Goal: Learn about a topic: Learn about a topic

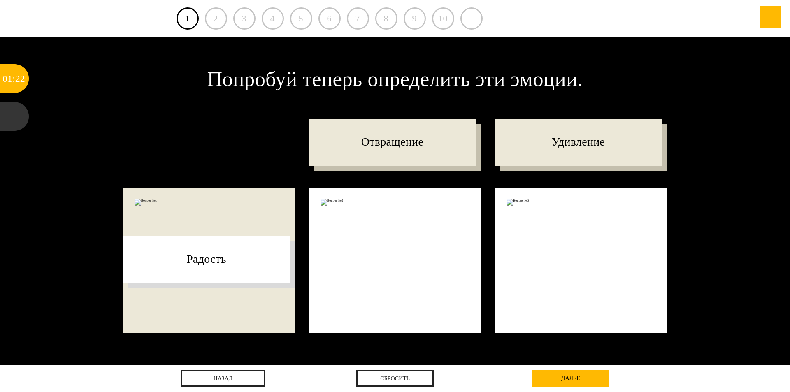
drag, startPoint x: 195, startPoint y: 149, endPoint x: 151, endPoint y: 267, distance: 125.0
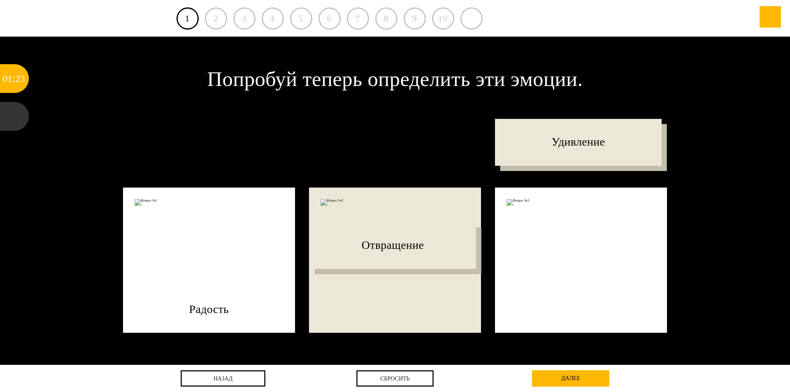
drag, startPoint x: 402, startPoint y: 142, endPoint x: 403, endPoint y: 251, distance: 108.7
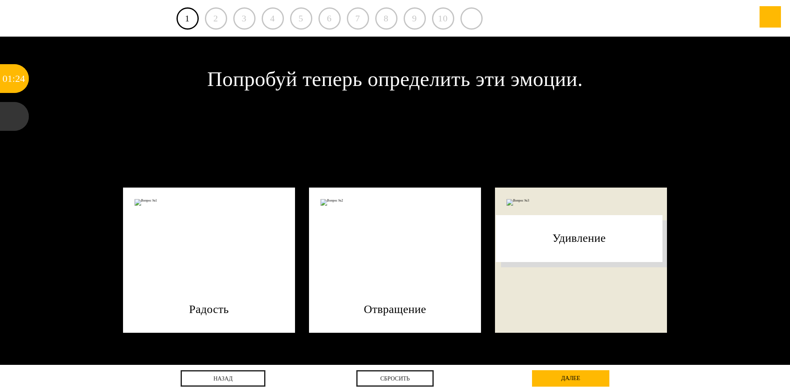
drag, startPoint x: 608, startPoint y: 126, endPoint x: 608, endPoint y: 223, distance: 96.3
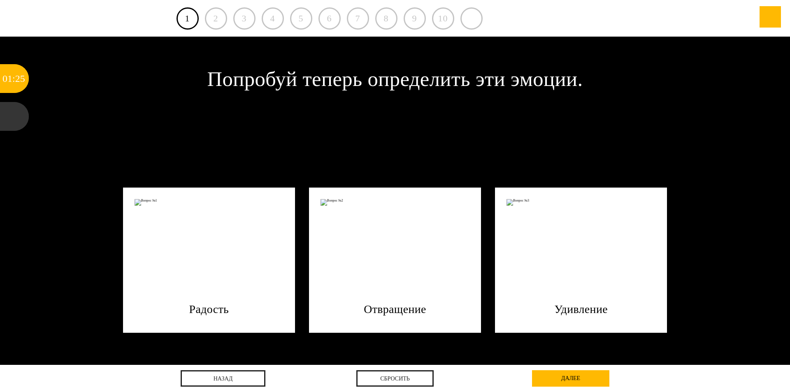
click at [595, 384] on div "далее" at bounding box center [570, 378] width 77 height 16
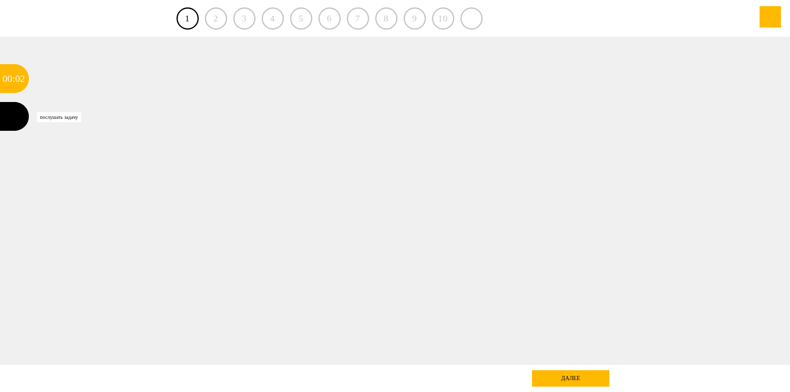
click at [24, 115] on div at bounding box center [14, 116] width 29 height 29
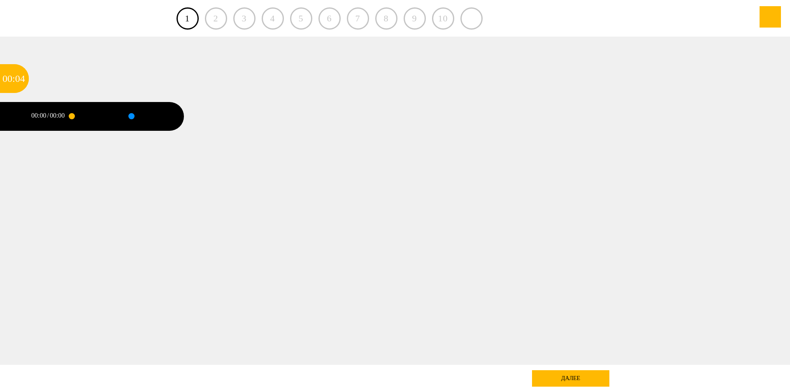
drag, startPoint x: 83, startPoint y: 115, endPoint x: 76, endPoint y: 119, distance: 8.1
click at [82, 115] on div at bounding box center [91, 116] width 39 height 29
drag, startPoint x: 100, startPoint y: 115, endPoint x: 144, endPoint y: 122, distance: 44.7
click at [99, 115] on div at bounding box center [91, 116] width 39 height 29
click at [16, 81] on div "06" at bounding box center [20, 78] width 10 height 29
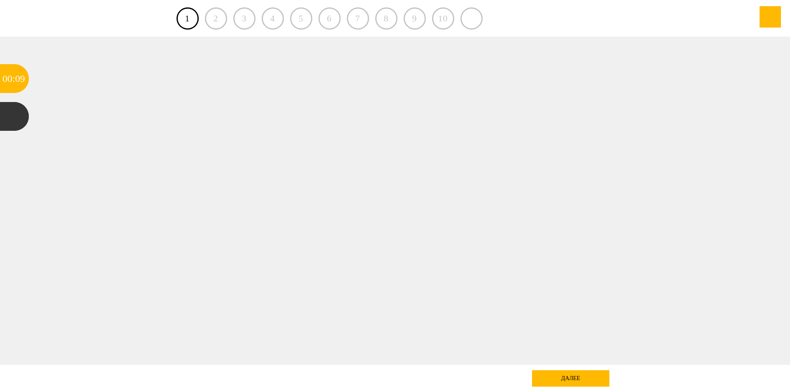
click at [217, 17] on div "2" at bounding box center [216, 18] width 22 height 22
click at [255, 24] on div "1 2 3 4 5 6 7 8 9 10" at bounding box center [396, 18] width 438 height 37
click at [210, 279] on div at bounding box center [395, 201] width 711 height 328
